Goal: Transaction & Acquisition: Book appointment/travel/reservation

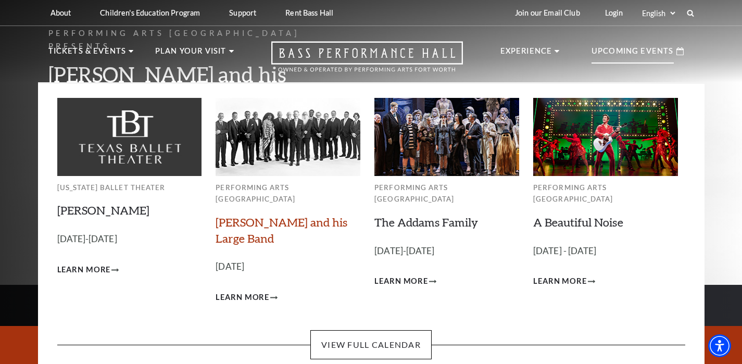
click at [260, 215] on link "Lyle Lovett and his Large Band" at bounding box center [282, 230] width 132 height 30
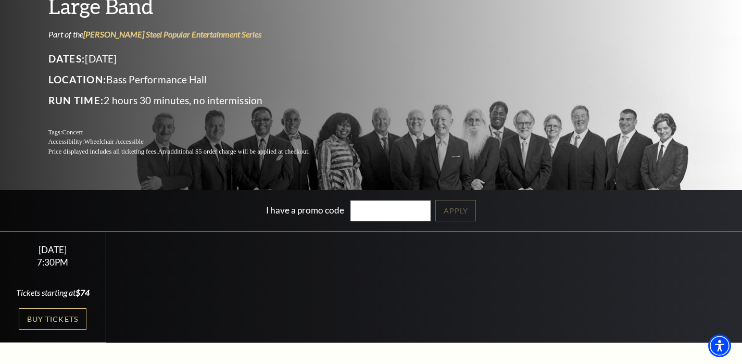
scroll to position [96, 0]
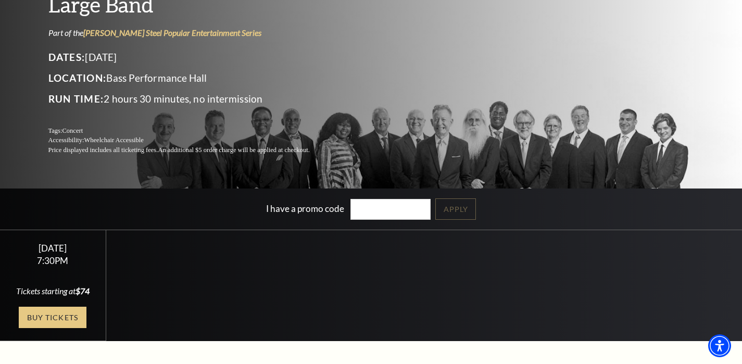
click at [55, 311] on link "Buy Tickets" at bounding box center [53, 317] width 68 height 21
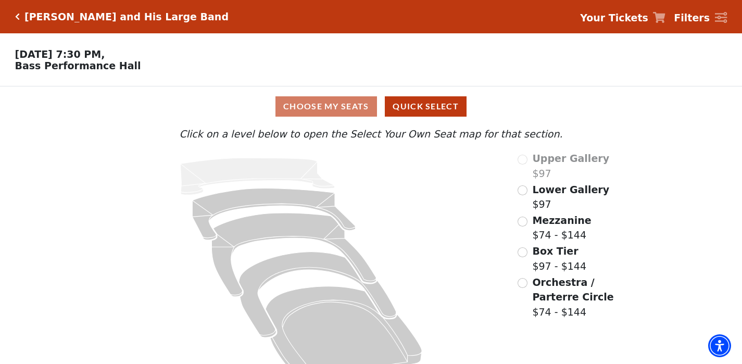
scroll to position [24, 0]
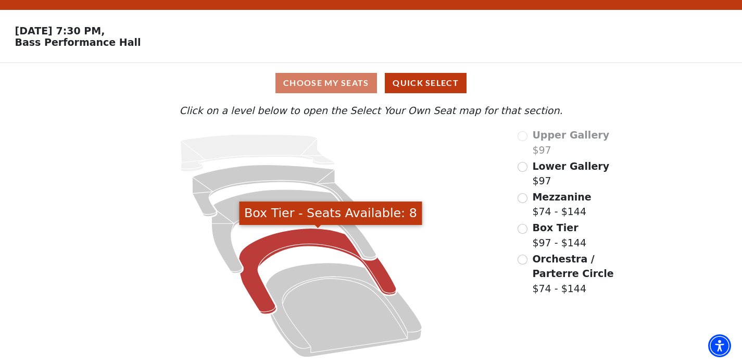
click at [258, 255] on icon "Box Tier - Seats Available: 8" at bounding box center [317, 272] width 157 height 86
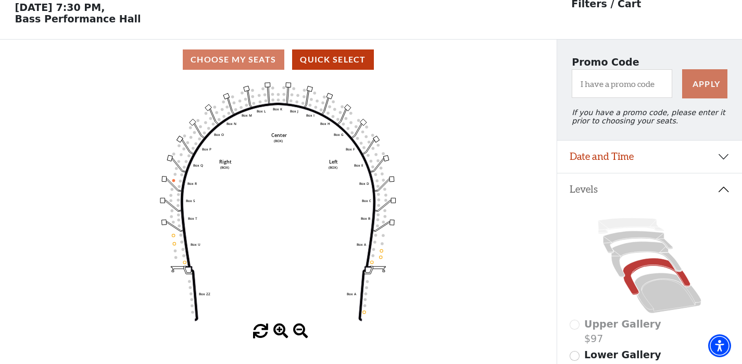
scroll to position [48, 0]
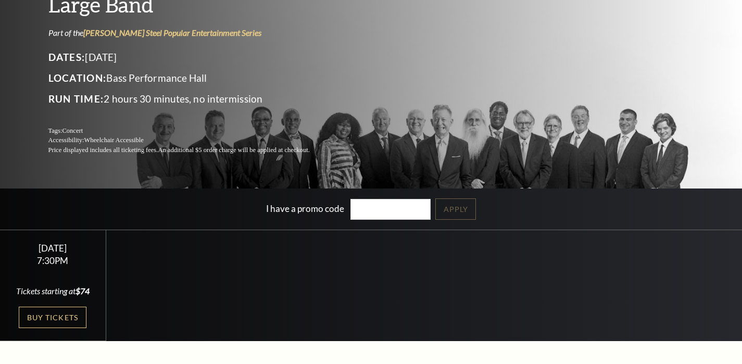
scroll to position [96, 0]
click at [71, 312] on link "Buy Tickets" at bounding box center [53, 317] width 68 height 21
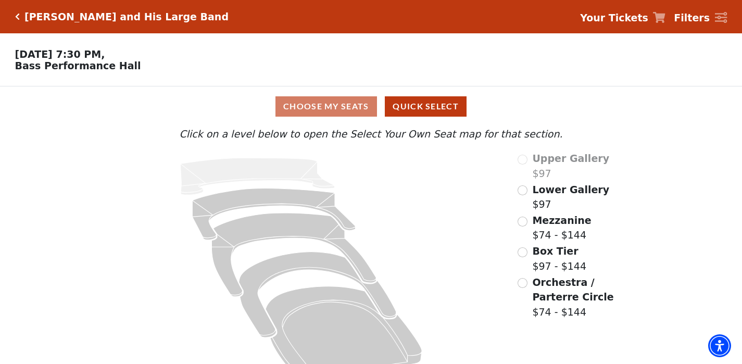
scroll to position [24, 0]
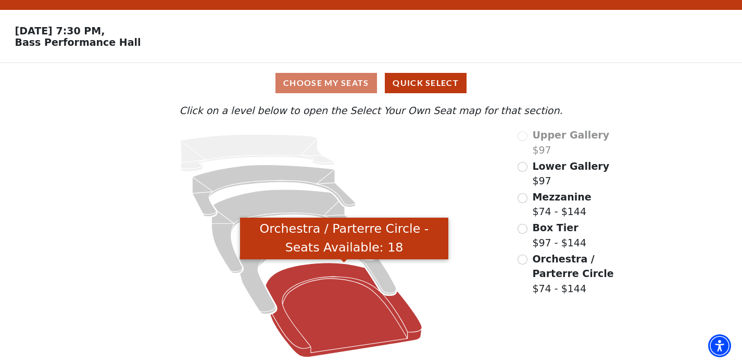
click at [310, 309] on icon "Orchestra / Parterre Circle - Seats Available: 18" at bounding box center [344, 310] width 157 height 94
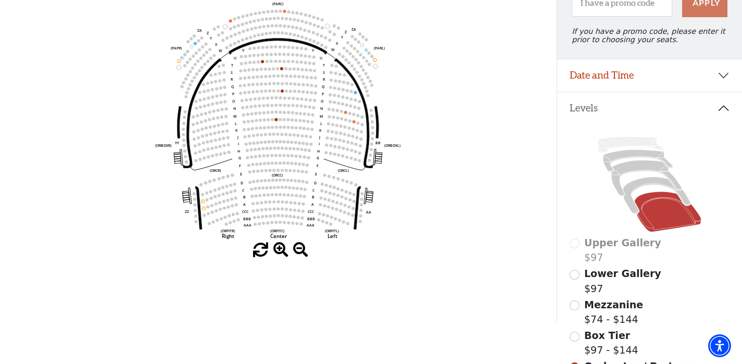
scroll to position [139, 0]
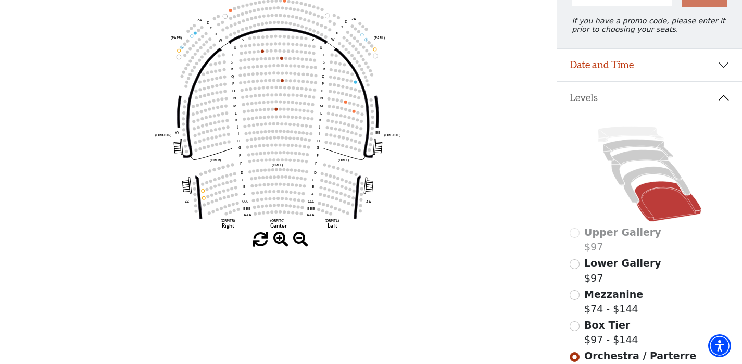
click at [634, 278] on label "Lower Gallery $97" at bounding box center [622, 271] width 77 height 30
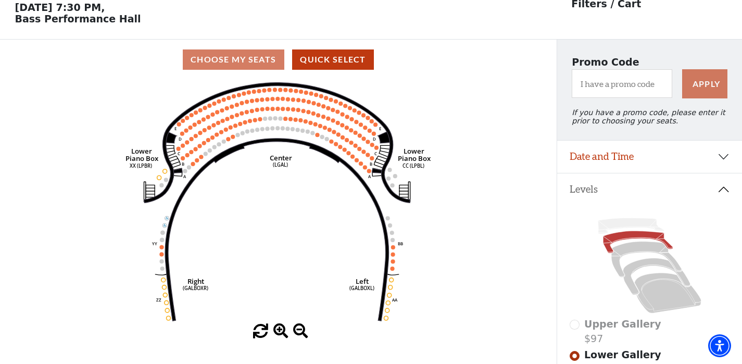
scroll to position [48, 0]
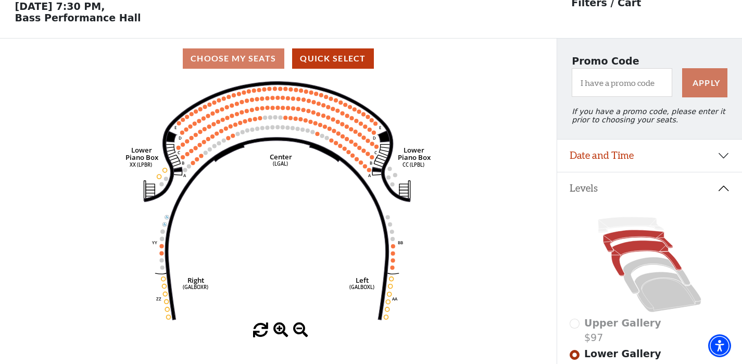
click at [629, 244] on icon at bounding box center [646, 259] width 70 height 36
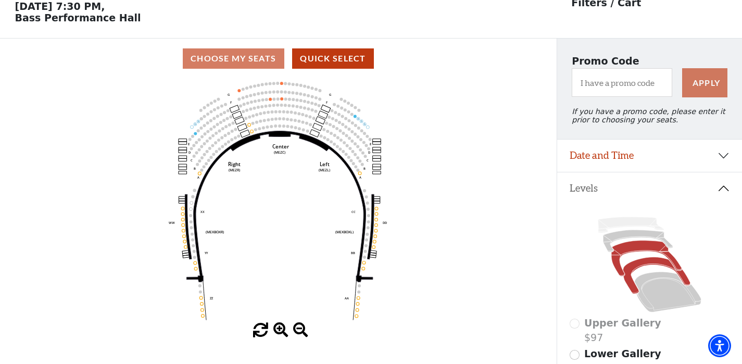
click at [634, 272] on icon at bounding box center [656, 275] width 67 height 36
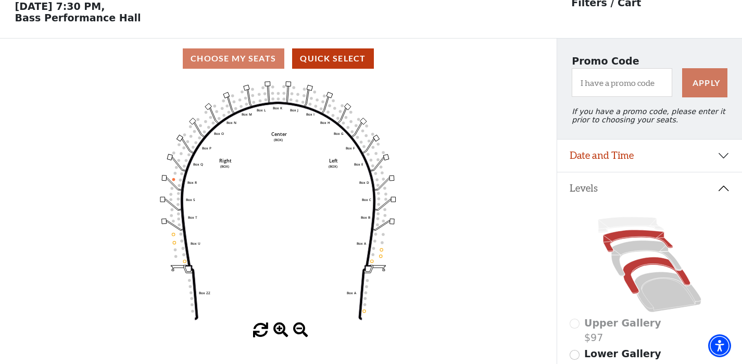
click at [628, 234] on icon at bounding box center [638, 241] width 70 height 22
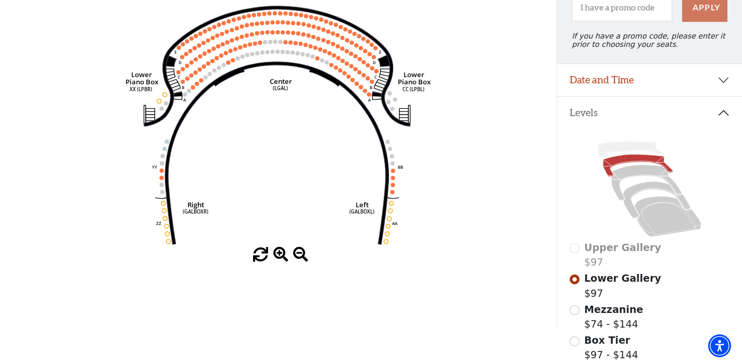
scroll to position [126, 0]
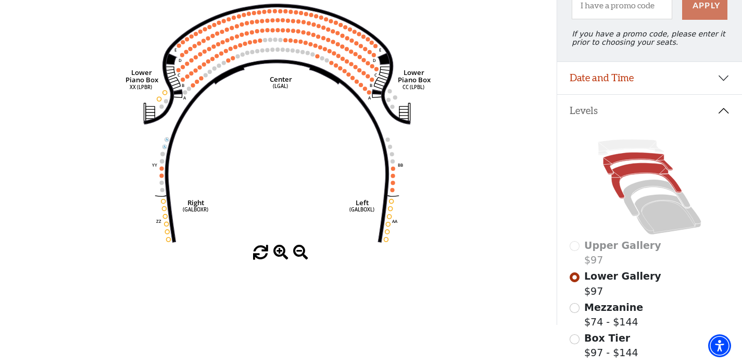
click at [632, 168] on icon at bounding box center [646, 181] width 70 height 36
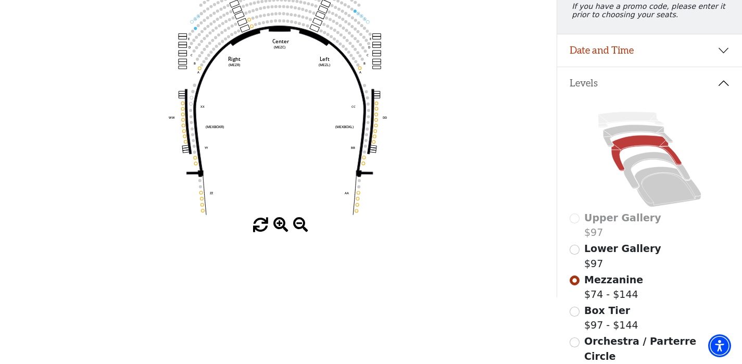
scroll to position [155, 0]
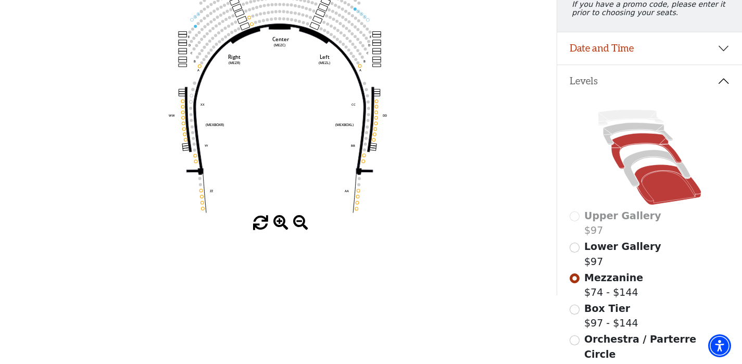
click at [654, 179] on icon at bounding box center [667, 185] width 67 height 41
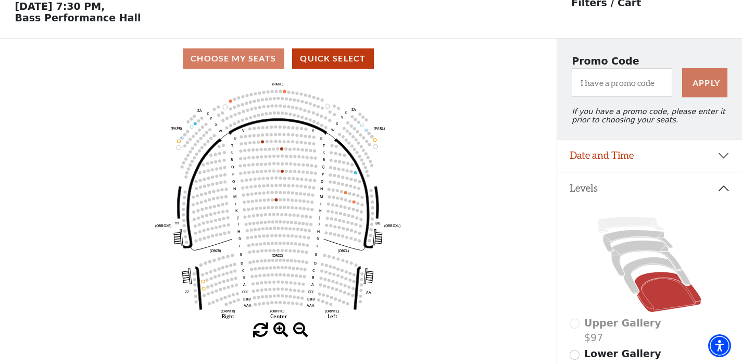
scroll to position [48, 0]
